Goal: Information Seeking & Learning: Understand process/instructions

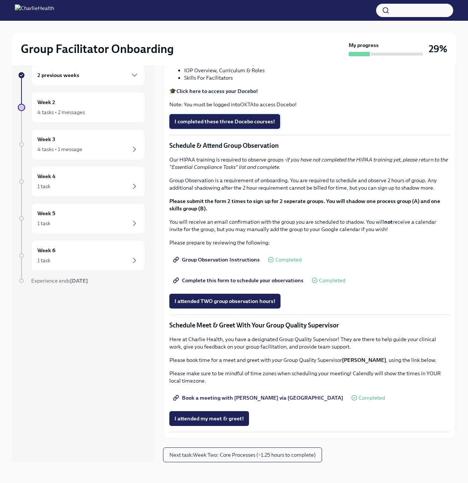
scroll to position [370, 0]
click at [227, 129] on button "I completed these three Docebo courses!" at bounding box center [224, 121] width 111 height 15
click at [257, 459] on button "Next task : Week Two: Core Processes (~1.25 hours to complete)" at bounding box center [242, 454] width 159 height 15
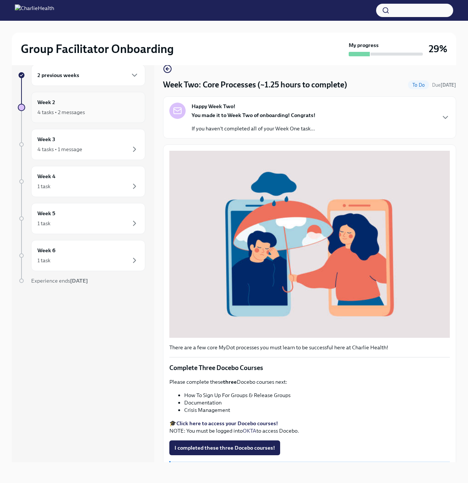
click at [73, 120] on div "Week 2 4 tasks • 2 messages" at bounding box center [88, 107] width 114 height 31
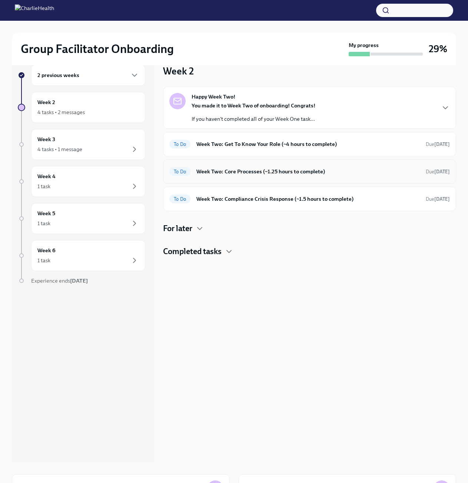
click at [246, 170] on h6 "Week Two: Core Processes (~1.25 hours to complete)" at bounding box center [307, 171] width 223 height 8
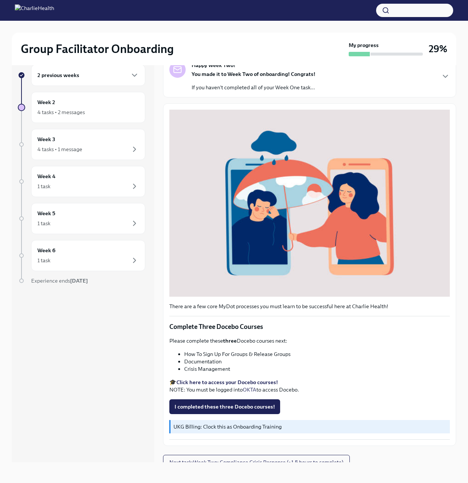
scroll to position [45, 0]
